Goal: Transaction & Acquisition: Register for event/course

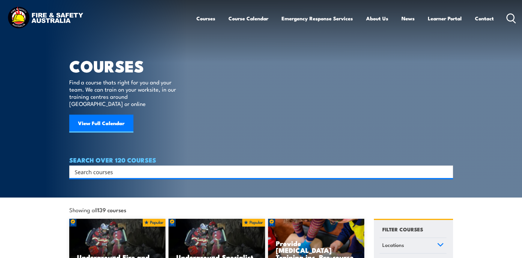
click at [76, 168] on input "Search input" at bounding box center [257, 172] width 365 height 9
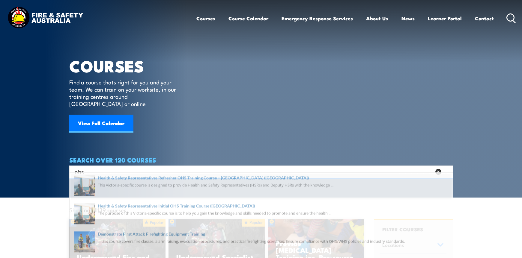
type input "ohs"
click at [121, 183] on span at bounding box center [261, 190] width 380 height 28
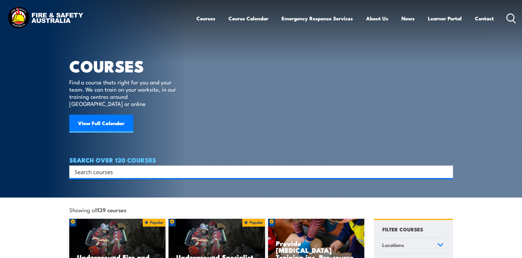
click at [109, 168] on input "Search input" at bounding box center [257, 172] width 365 height 9
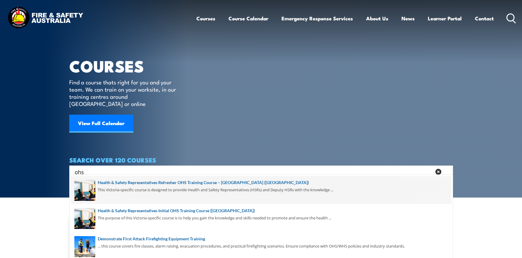
type input "ohs"
click at [131, 185] on span at bounding box center [261, 190] width 380 height 28
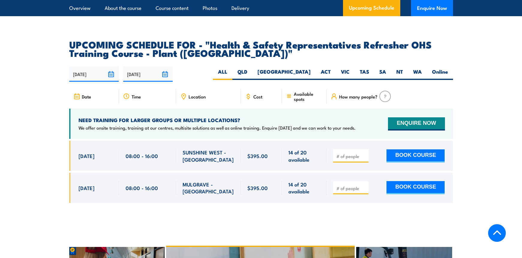
scroll to position [1079, 0]
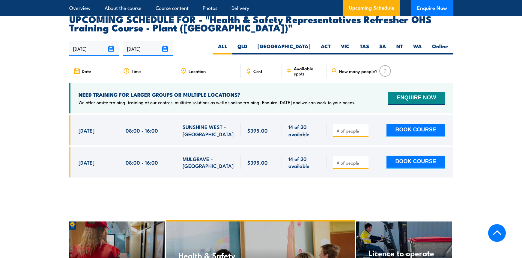
click at [344, 128] on input "number" at bounding box center [351, 131] width 30 height 6
type input "1"
click at [399, 124] on button "BOOK COURSE" at bounding box center [415, 130] width 58 height 13
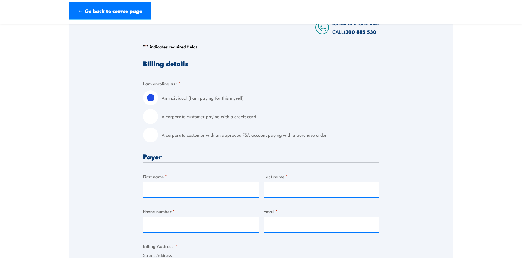
scroll to position [150, 0]
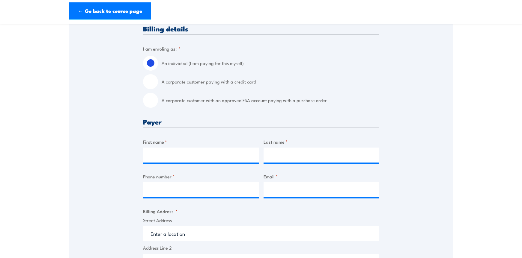
click at [154, 103] on input "A corporate customer with an approved FSA account paying with a purchase order" at bounding box center [150, 100] width 15 height 15
radio input "true"
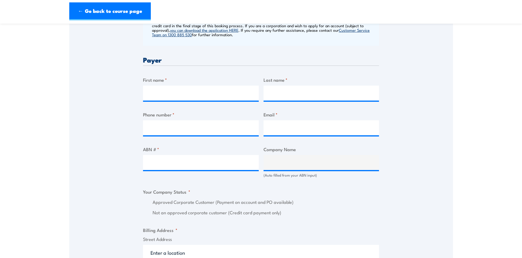
scroll to position [270, 0]
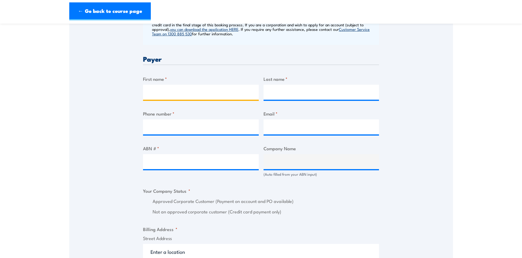
click at [148, 96] on input "First name *" at bounding box center [201, 92] width 116 height 15
type input "w"
type input "YVETTE"
click at [280, 92] on input "Last name *" at bounding box center [321, 92] width 116 height 15
click at [292, 93] on input "WATT" at bounding box center [321, 92] width 116 height 15
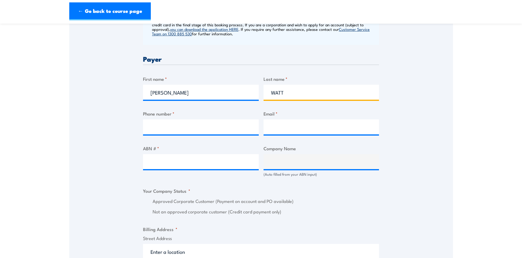
type input "WATT"
click at [155, 122] on input "Phone number *" at bounding box center [201, 127] width 116 height 15
type input "0421425657"
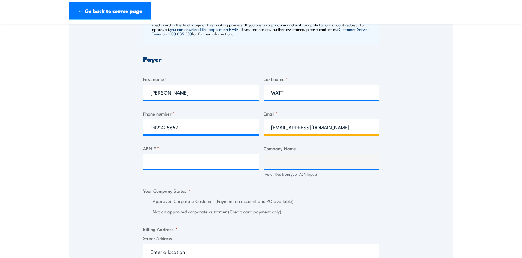
click at [322, 129] on input "ywatt165@gmail.com" at bounding box center [321, 127] width 116 height 15
type input "yvette.watt@chrobinson.com"
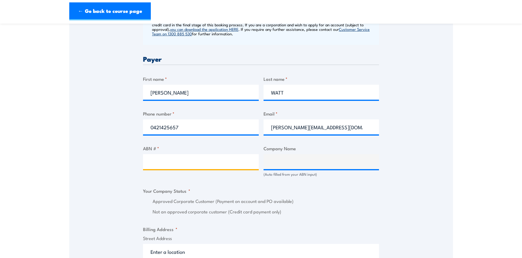
click at [150, 164] on input "ABN # *" at bounding box center [201, 161] width 116 height 15
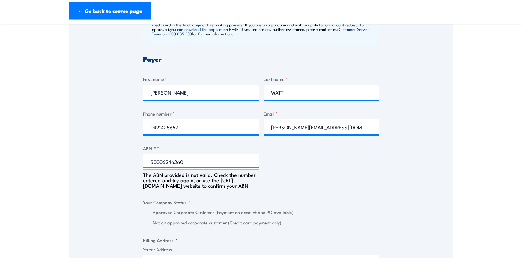
click at [157, 161] on input "50006246260" at bounding box center [201, 161] width 116 height 15
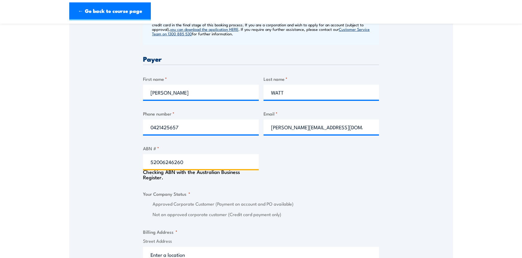
type input "52 006246260"
type input "C.H. ROBINSON WORLDWIDE (AU) PTY LTD"
radio input "true"
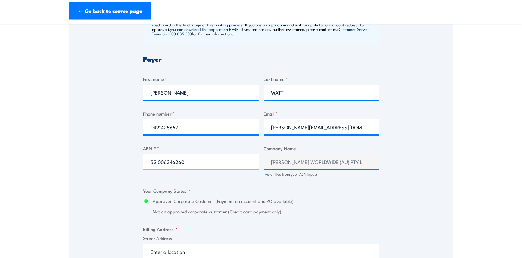
click at [167, 162] on input "52 006246260" at bounding box center [201, 161] width 116 height 15
click at [177, 162] on input "52 006 246260" at bounding box center [201, 161] width 116 height 15
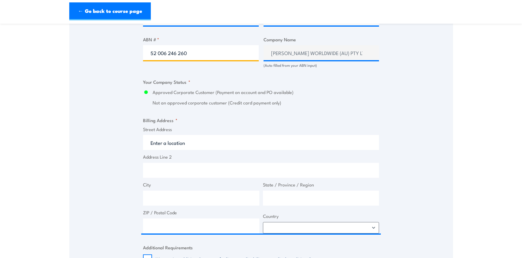
scroll to position [390, 0]
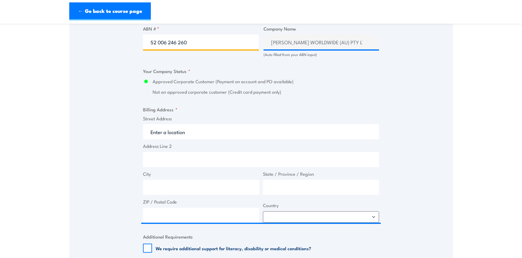
type input "52 006 246 260"
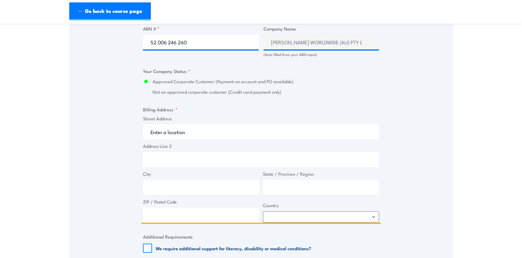
click at [155, 132] on input "Street Address" at bounding box center [261, 131] width 236 height 15
click at [152, 134] on input "Street Address" at bounding box center [261, 131] width 236 height 15
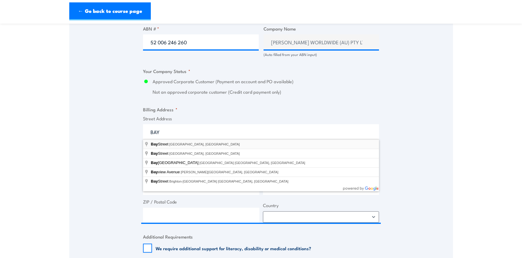
type input "Bay Street, Port Melbourne VIC, Australia"
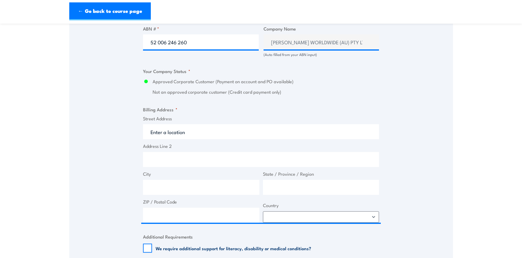
type input "Bay St"
type input "Port Melbourne"
type input "Victoria"
type input "3207"
select select "Australia"
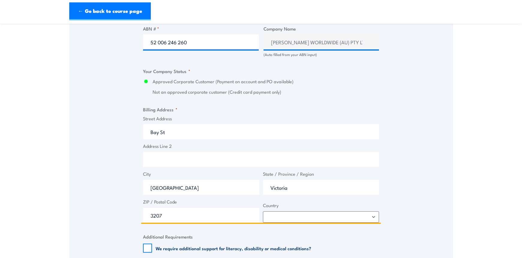
click at [159, 132] on input "Bay St" at bounding box center [261, 131] width 236 height 15
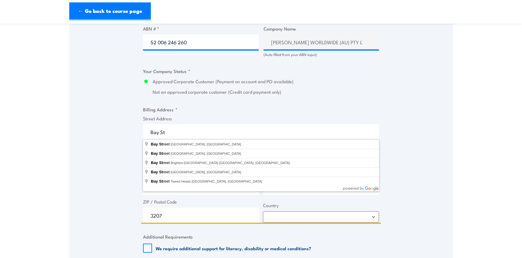
click at [150, 132] on input "Bay St" at bounding box center [261, 131] width 236 height 15
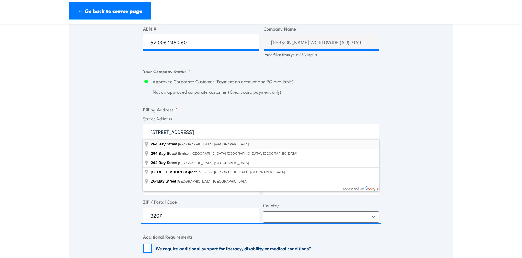
type input "264 Bay Street, Port Melbourne VIC, Australia"
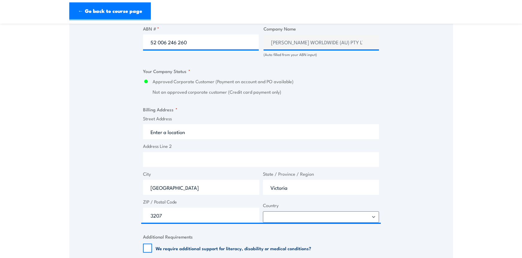
type input "264 Bay St"
click at [174, 161] on input "Address Line 2" at bounding box center [261, 159] width 236 height 15
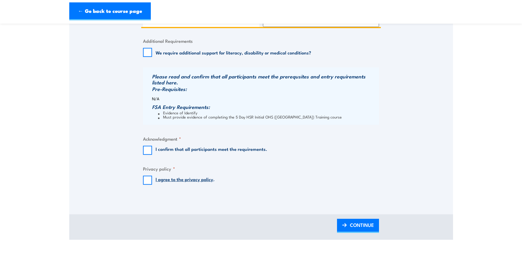
scroll to position [600, 0]
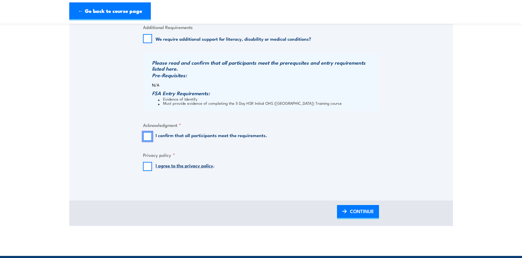
click at [145, 136] on input "I confirm that all participants meet the requirements." at bounding box center [147, 136] width 9 height 9
checkbox input "true"
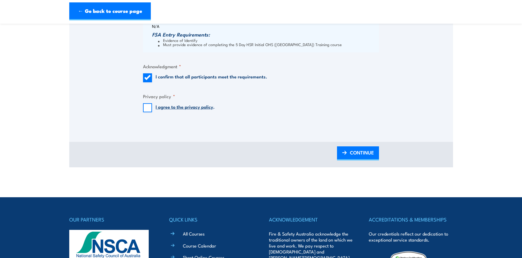
scroll to position [659, 0]
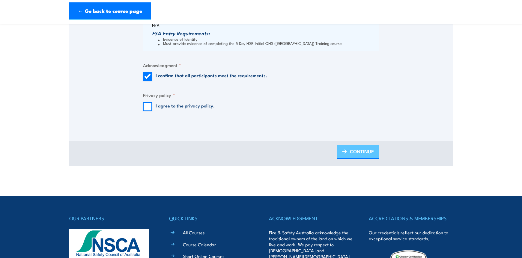
click at [361, 155] on span "CONTINUE" at bounding box center [362, 152] width 24 height 16
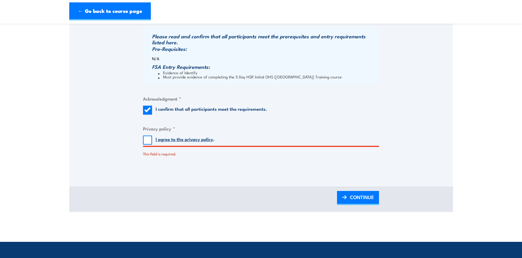
scroll to position [666, 0]
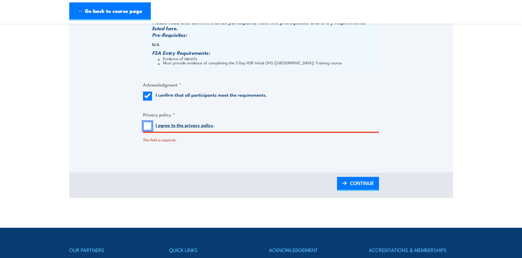
click at [147, 127] on input "I agree to the privacy policy ." at bounding box center [147, 126] width 9 height 9
checkbox input "true"
click at [356, 184] on span "CONTINUE" at bounding box center [362, 183] width 24 height 16
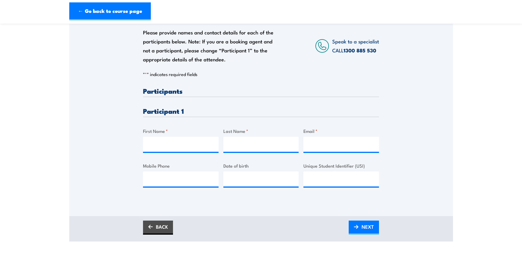
scroll to position [120, 0]
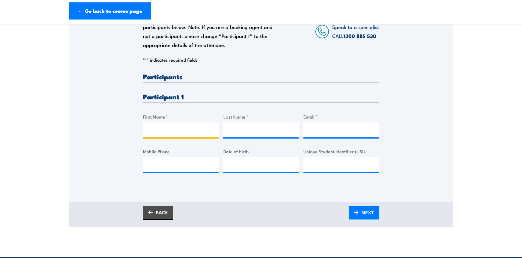
click at [162, 131] on input "First Name *" at bounding box center [181, 130] width 76 height 15
click at [335, 202] on div "Please provide names and contact details for each of the participants below. No…" at bounding box center [261, 98] width 384 height 210
click at [155, 129] on input "First Name *" at bounding box center [181, 130] width 76 height 15
type input "YVETTE"
click at [241, 126] on input "Last Name *" at bounding box center [261, 130] width 76 height 15
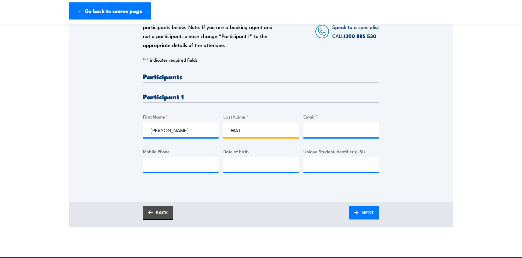
type input "WATT"
type input "yvette.watt@chrobinson.com"
type input "0421425657"
type input "WATT"
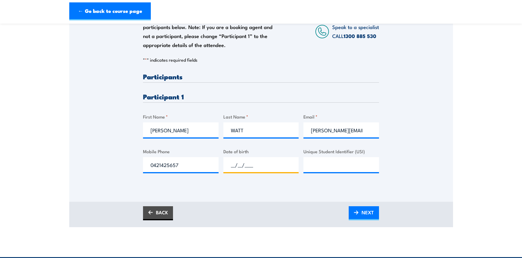
click at [235, 168] on input "__/__/____" at bounding box center [261, 164] width 76 height 15
type input "21/07/1964"
click at [320, 164] on input "Unique Student Identifier (USI)" at bounding box center [341, 164] width 76 height 15
click at [323, 162] on input "Unique Student Identifier (USI)" at bounding box center [341, 164] width 76 height 15
paste input "TFFR3KXBMK"
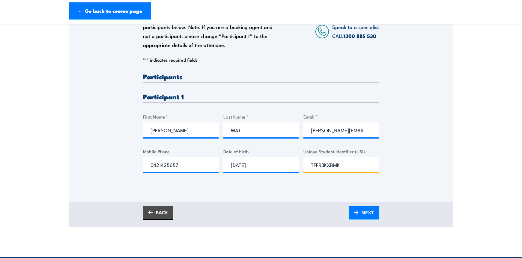
type input "TFFR3KXBMK"
click at [369, 214] on span "NEXT" at bounding box center [368, 213] width 12 height 16
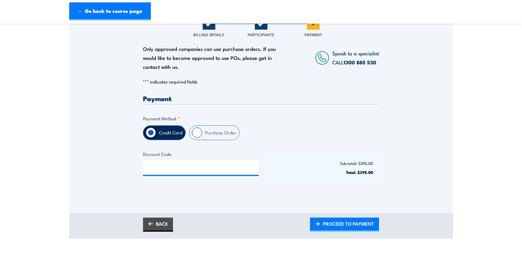
scroll to position [90, 0]
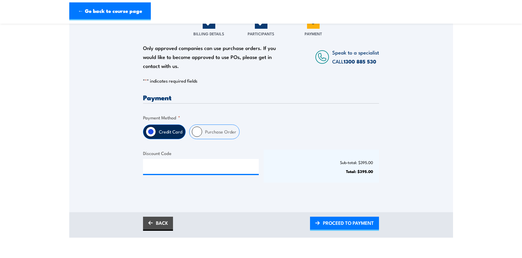
click at [195, 132] on input "Purchase Order" at bounding box center [197, 132] width 10 height 10
radio input "true"
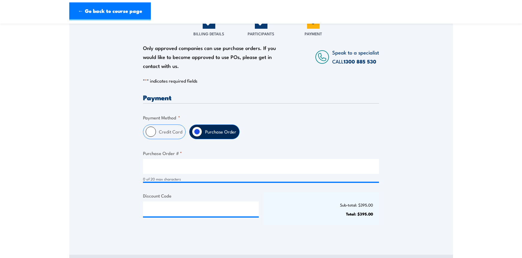
scroll to position [120, 0]
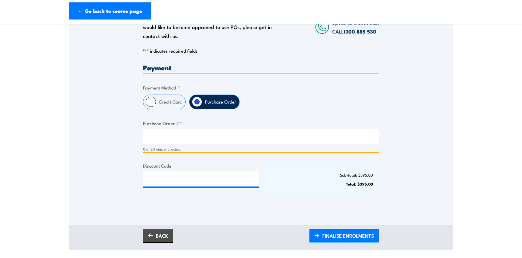
click at [153, 134] on input "Purchase Order # *" at bounding box center [261, 136] width 236 height 15
click at [154, 137] on input "Purchase Order # *" at bounding box center [261, 136] width 236 height 15
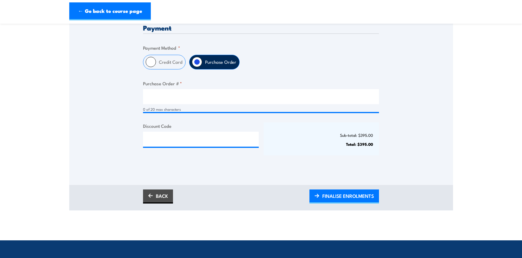
scroll to position [180, 0]
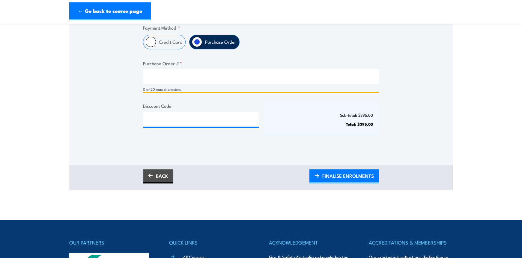
click at [151, 79] on input "Purchase Order # *" at bounding box center [261, 76] width 236 height 15
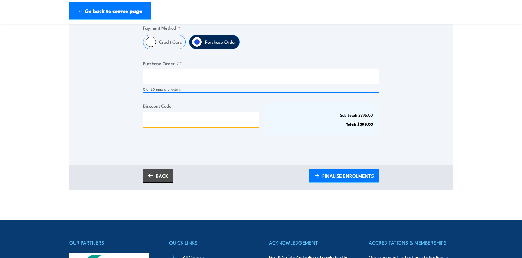
click at [168, 118] on input "Discount Code" at bounding box center [201, 119] width 116 height 15
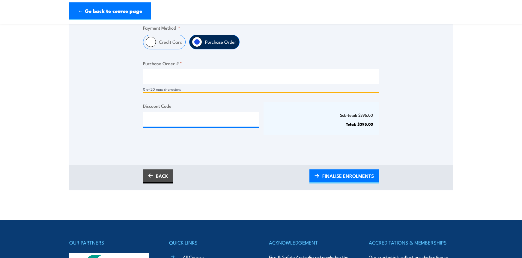
click at [161, 82] on input "Purchase Order # *" at bounding box center [261, 76] width 236 height 15
type input "3505"
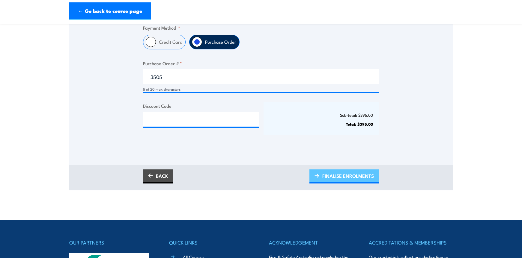
click at [328, 176] on span "FINALISE ENROLMENTS" at bounding box center [348, 176] width 52 height 16
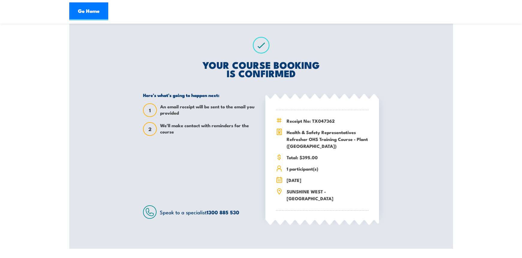
scroll to position [120, 0]
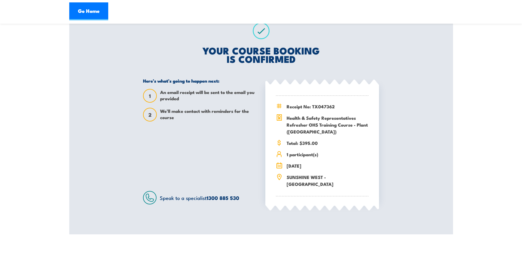
drag, startPoint x: 161, startPoint y: 46, endPoint x: 151, endPoint y: 45, distance: 9.9
click at [161, 46] on div "YOUR COURSE BOOKING IS CONFIRMED Here’s what’s going to happen next: 1 An email…" at bounding box center [261, 114] width 250 height 242
